Goal: Task Accomplishment & Management: Manage account settings

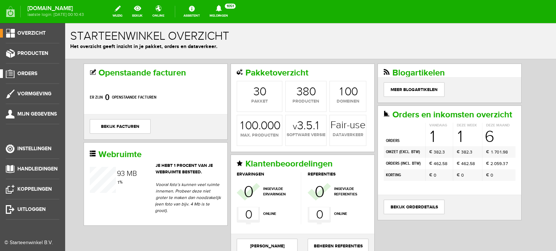
click at [29, 72] on span "Orders" at bounding box center [27, 74] width 20 height 6
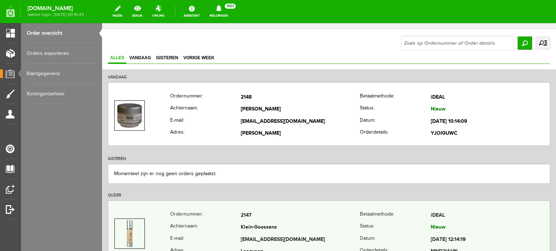
scroll to position [72, 0]
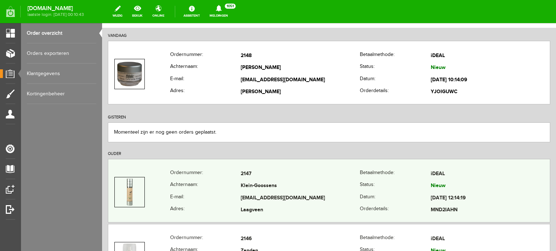
click at [272, 190] on td "Klein-Goossens" at bounding box center [300, 187] width 119 height 12
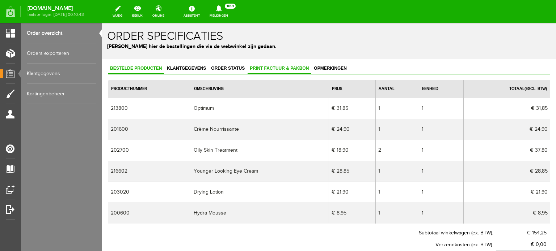
click at [271, 66] on span "Print factuur & pakbon" at bounding box center [278, 68] width 63 height 5
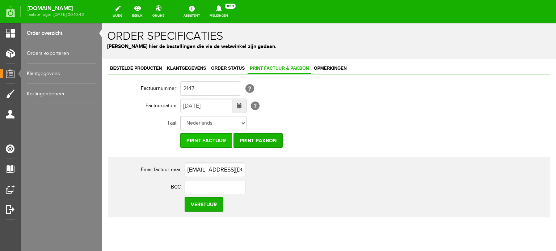
click at [208, 138] on input "Print factuur" at bounding box center [206, 141] width 52 height 14
click at [216, 141] on input "Print factuur" at bounding box center [206, 141] width 52 height 14
click at [194, 143] on input "Print factuur" at bounding box center [206, 141] width 52 height 14
click at [195, 68] on span "Klantgegevens" at bounding box center [186, 68] width 43 height 5
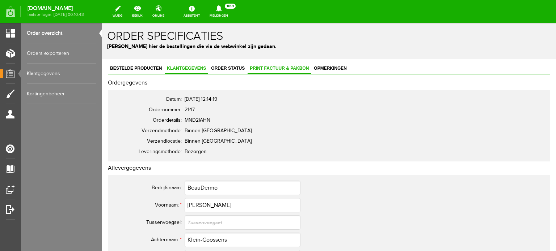
click at [287, 66] on span "Print factuur & pakbon" at bounding box center [278, 68] width 63 height 5
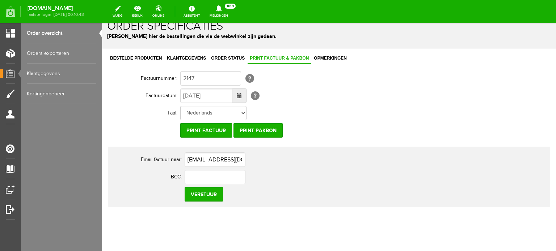
scroll to position [20, 0]
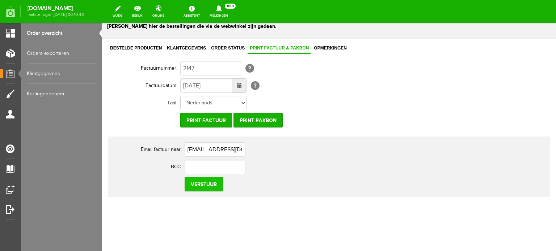
click at [204, 183] on input "Verstuur" at bounding box center [204, 184] width 38 height 14
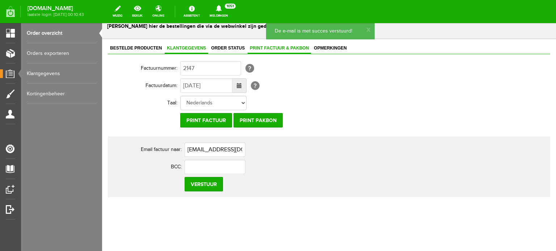
click at [185, 46] on span "Klantgegevens" at bounding box center [186, 48] width 43 height 5
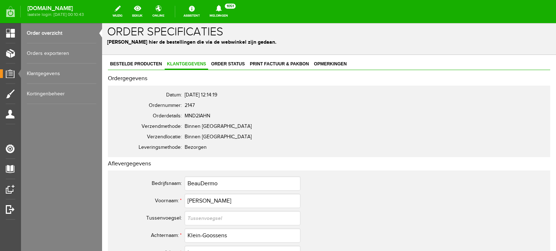
scroll to position [0, 0]
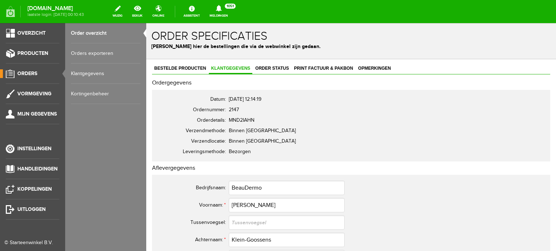
click at [26, 73] on span "Orders" at bounding box center [27, 74] width 20 height 6
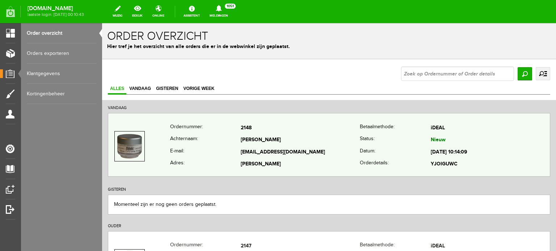
click at [250, 141] on td "Kersten" at bounding box center [300, 141] width 119 height 12
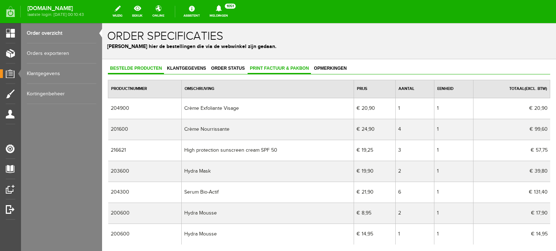
click at [278, 65] on link "Print factuur & pakbon" at bounding box center [278, 69] width 63 height 10
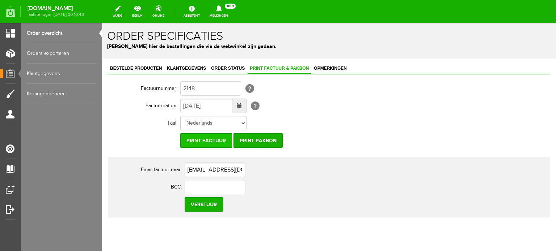
click at [213, 140] on input "Print factuur" at bounding box center [206, 141] width 52 height 14
click at [181, 68] on span "Klantgegevens" at bounding box center [186, 68] width 43 height 5
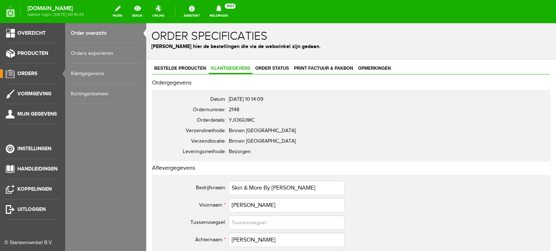
click at [32, 73] on span "Orders" at bounding box center [27, 74] width 20 height 6
